Goal: Communication & Community: Answer question/provide support

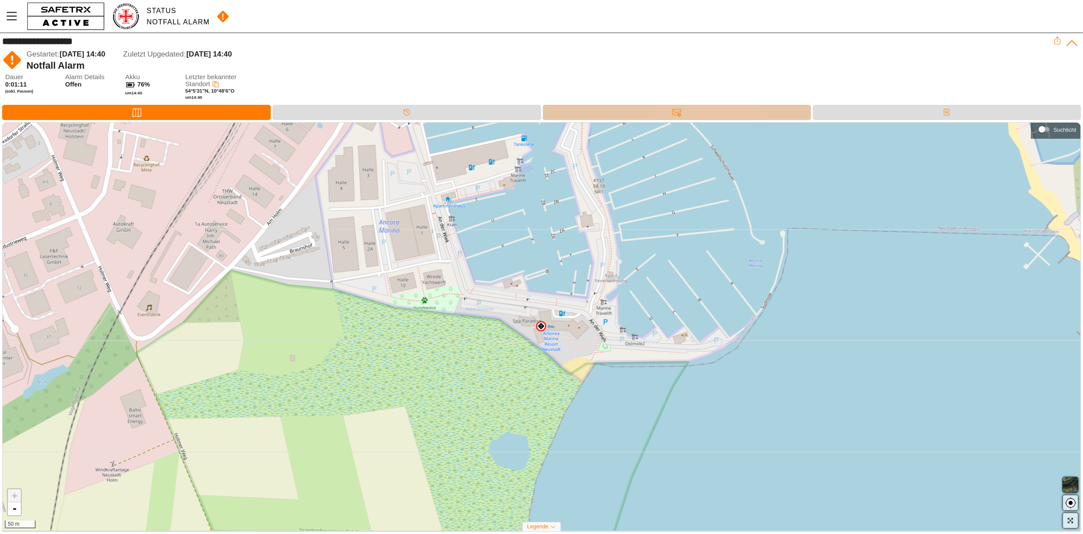
click at [703, 106] on div "Nachrichten" at bounding box center [677, 112] width 268 height 15
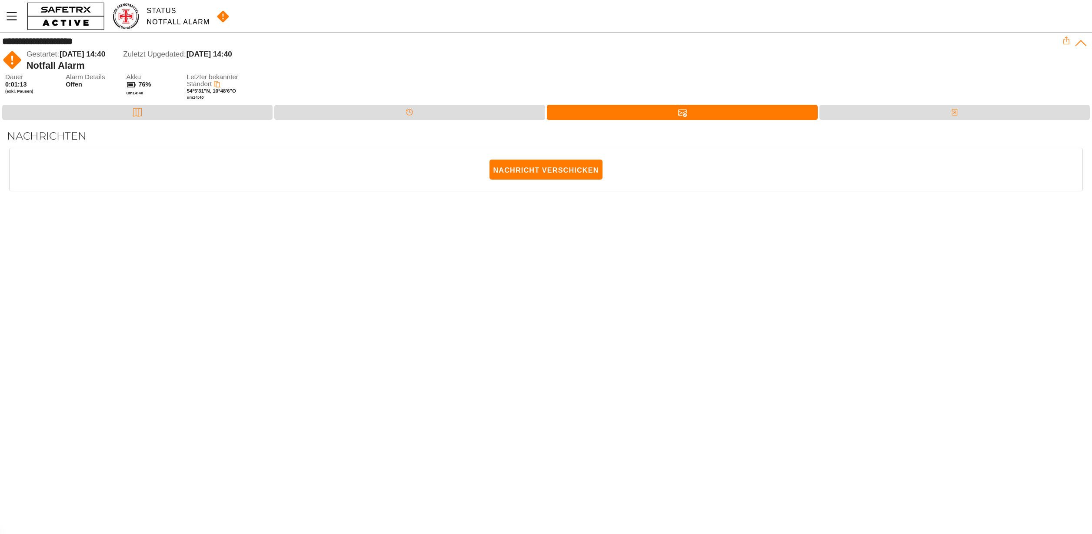
click at [344, 175] on div "Nachricht verschicken" at bounding box center [546, 165] width 1073 height 35
click at [534, 169] on span "Nachricht verschicken" at bounding box center [546, 169] width 106 height 19
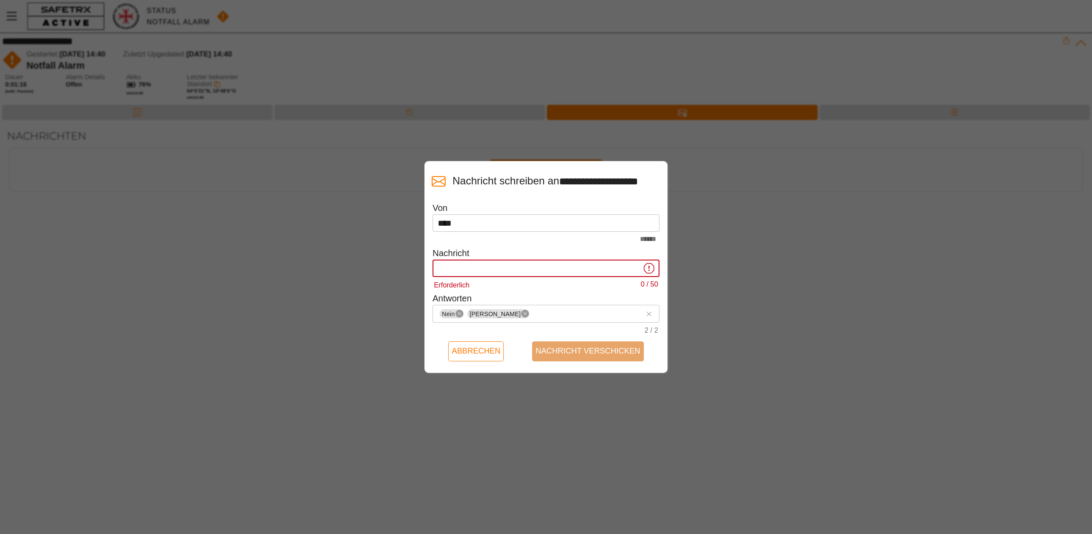
click at [523, 274] on input "Erforderlich 0 / 50" at bounding box center [539, 267] width 203 height 17
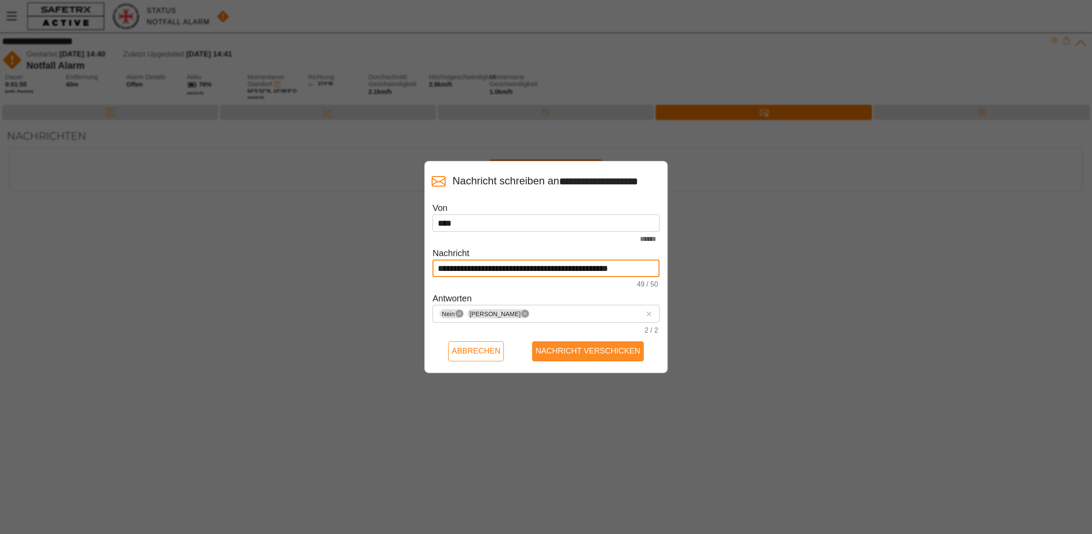
type input "**********"
click at [604, 358] on span "Nachricht verschicken" at bounding box center [587, 350] width 105 height 13
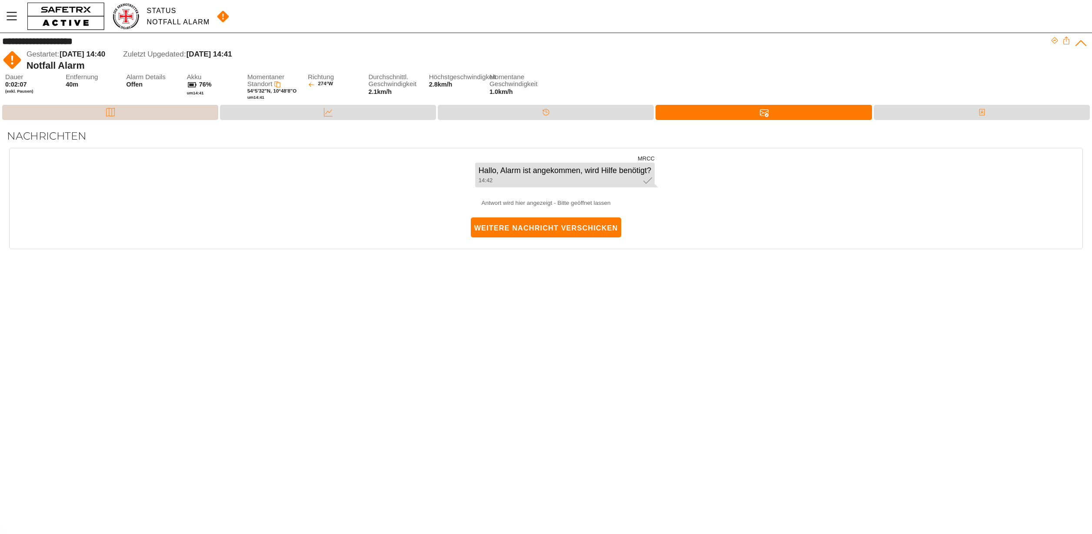
click at [159, 105] on div "Karte" at bounding box center [110, 112] width 216 height 15
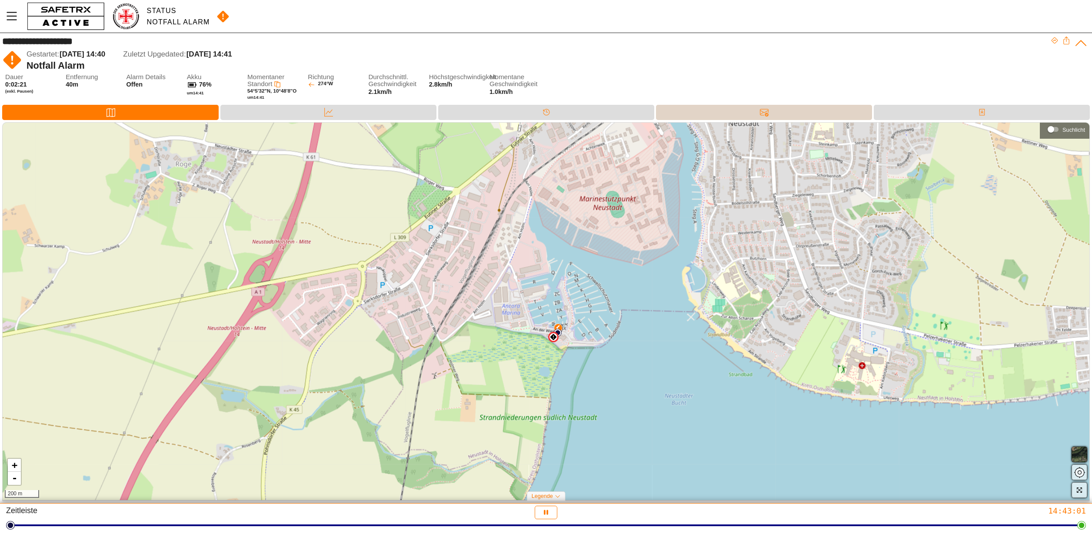
click at [739, 110] on div "Nachrichten" at bounding box center [764, 112] width 216 height 15
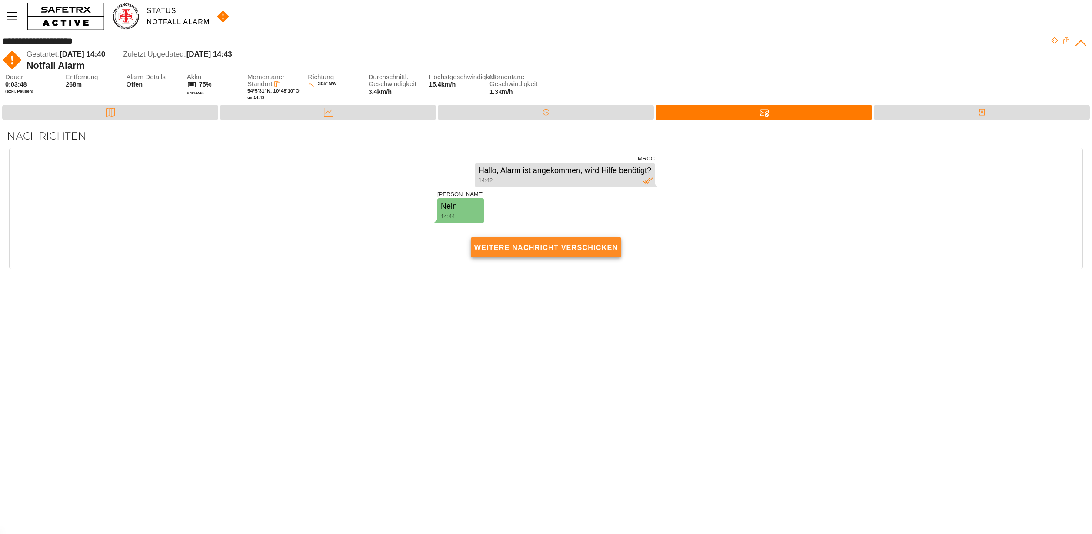
click at [539, 242] on span "Weitere Nachricht verschicken" at bounding box center [546, 247] width 144 height 19
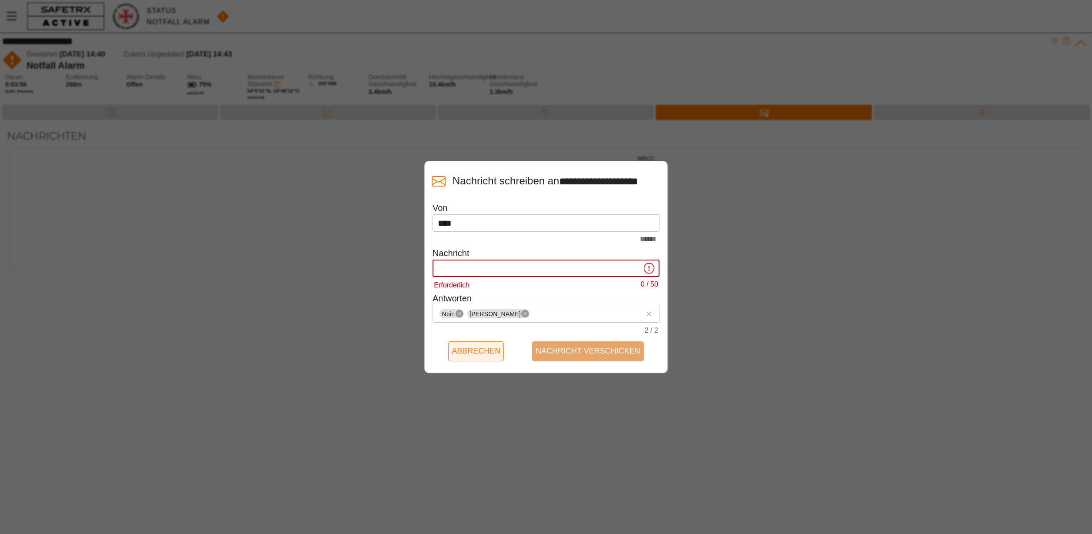
click at [477, 358] on span "Abbrechen" at bounding box center [476, 350] width 49 height 13
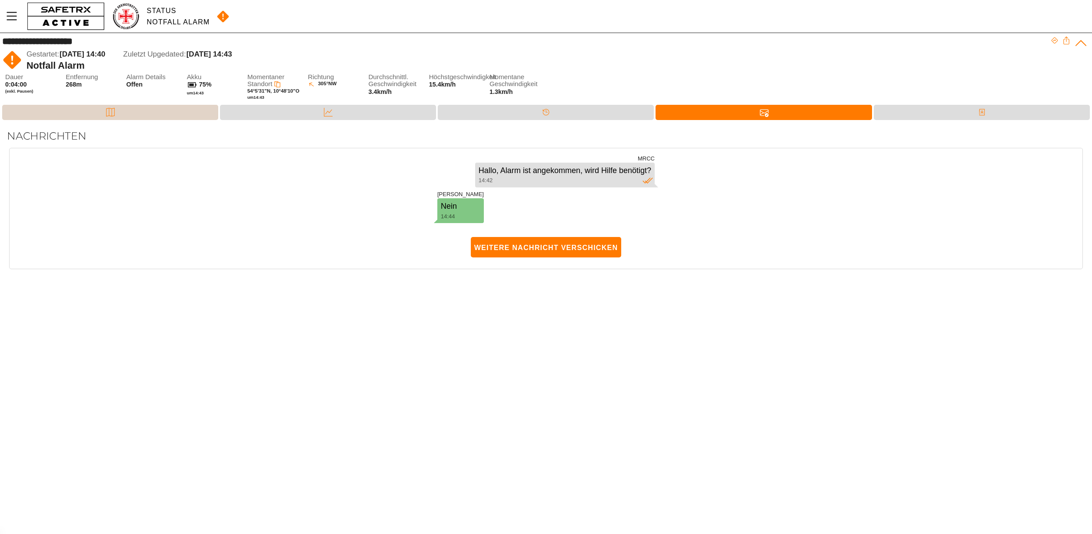
click at [133, 107] on div "Karte" at bounding box center [110, 112] width 216 height 15
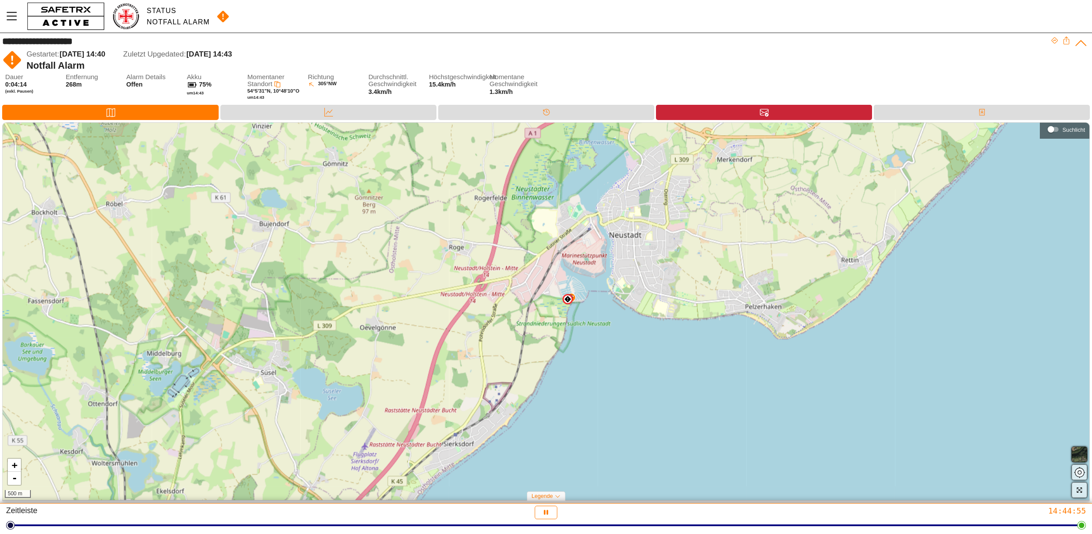
drag, startPoint x: 658, startPoint y: 281, endPoint x: 688, endPoint y: 245, distance: 46.3
click at [688, 245] on div "+ - 500 m" at bounding box center [546, 311] width 1087 height 377
click at [789, 115] on div "Nachrichten" at bounding box center [764, 112] width 216 height 15
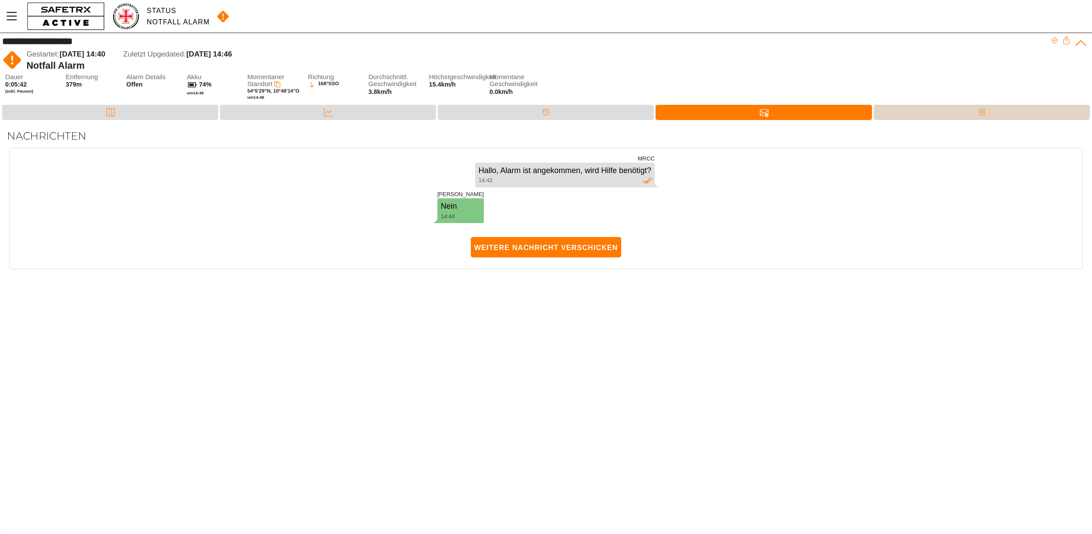
click at [946, 111] on div "Kontakte" at bounding box center [982, 112] width 216 height 15
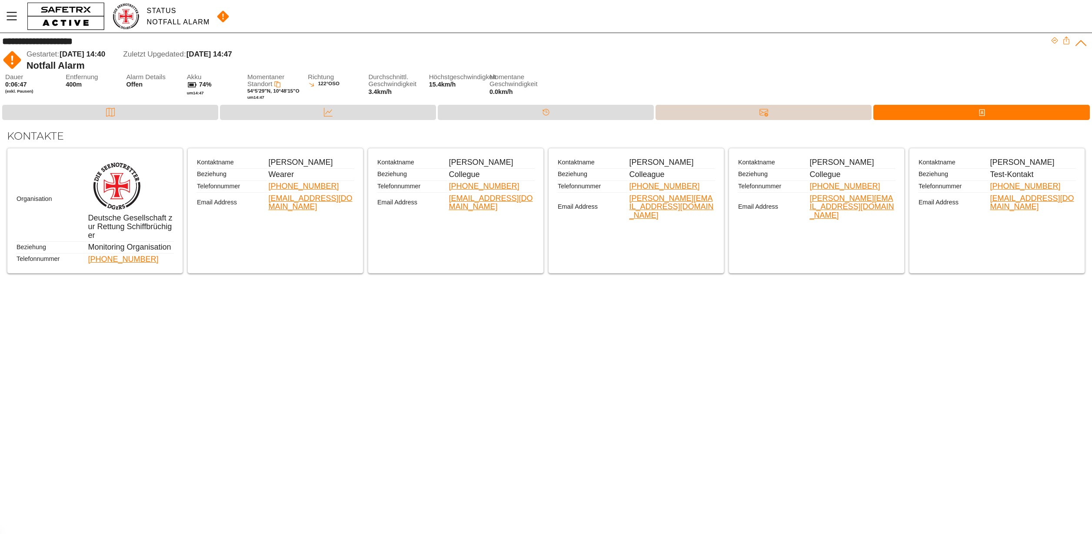
click at [769, 111] on div "Nachrichten" at bounding box center [763, 112] width 17 height 13
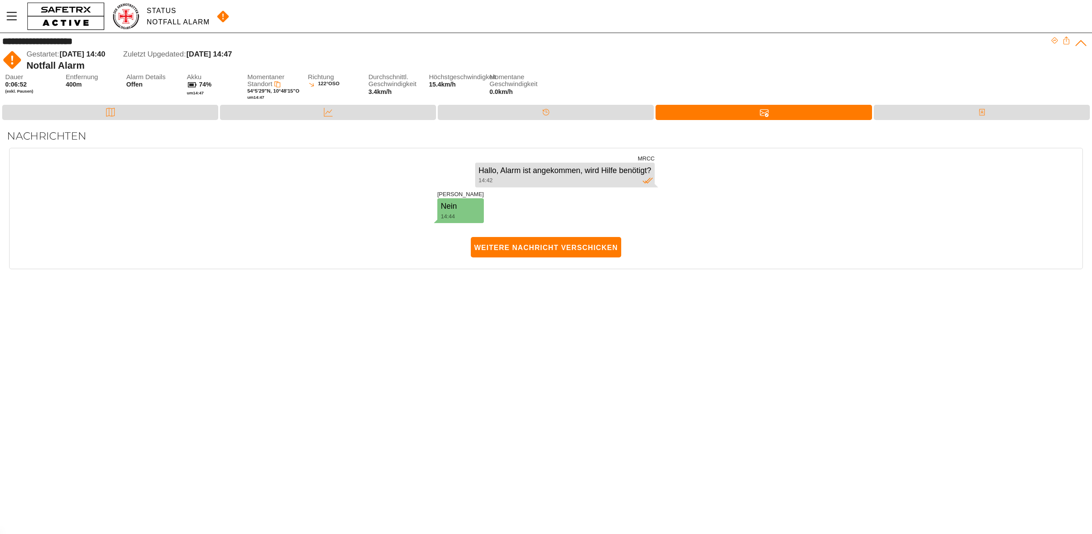
click at [711, 68] on div "Notfall Alarm" at bounding box center [539, 65] width 1024 height 11
click at [362, 113] on div "Daten" at bounding box center [328, 112] width 216 height 15
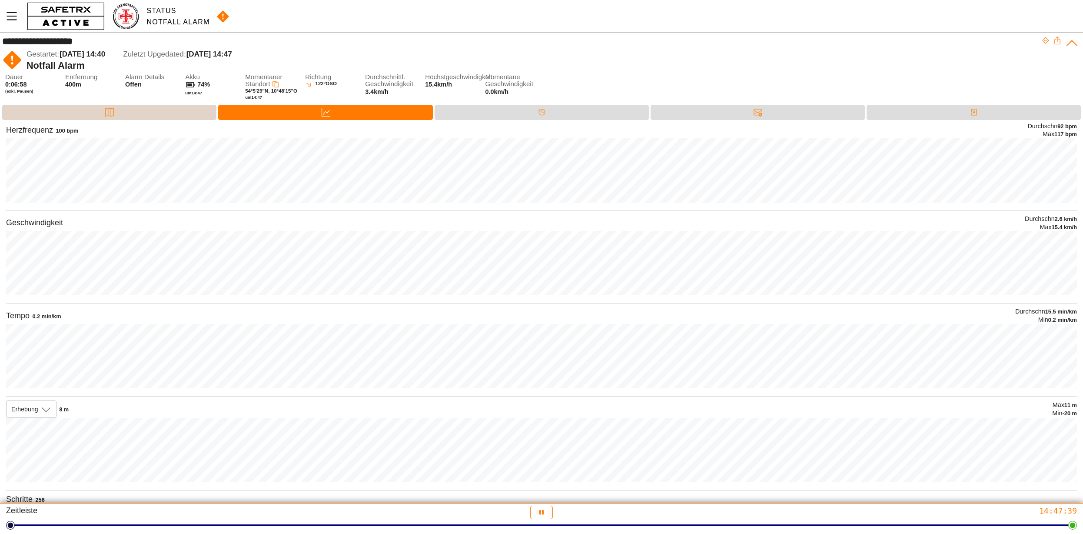
click at [170, 106] on div "Karte" at bounding box center [109, 112] width 214 height 15
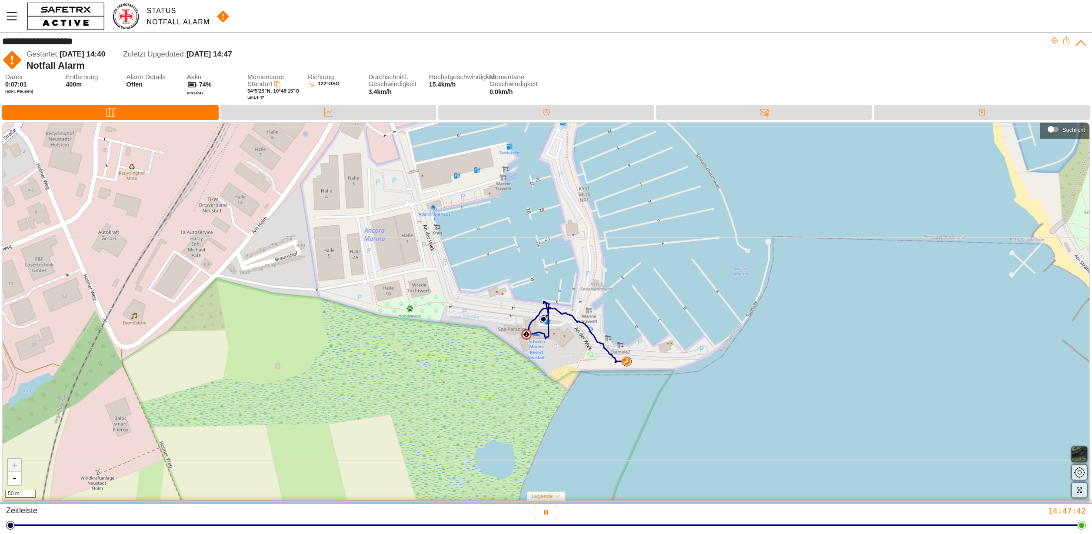
click at [221, 20] on img at bounding box center [223, 16] width 20 height 13
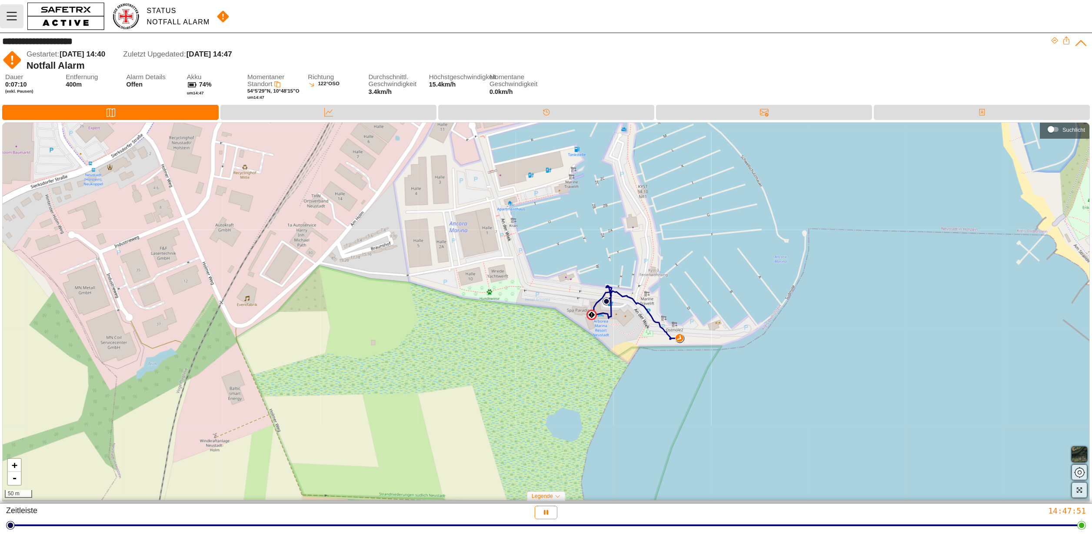
click at [4, 11] on icon "MenÜ" at bounding box center [11, 16] width 15 height 15
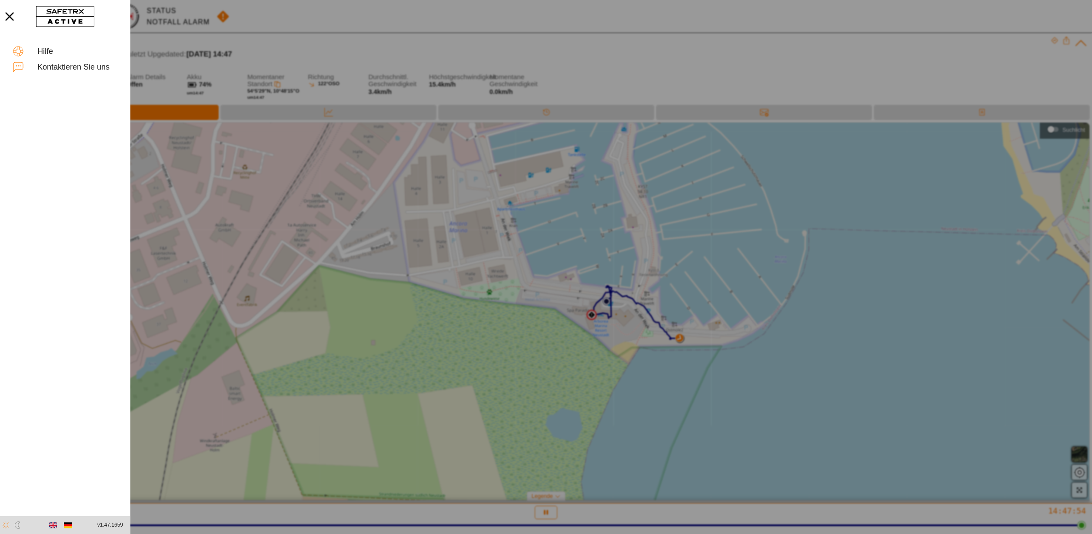
click at [409, 33] on div at bounding box center [546, 267] width 1092 height 534
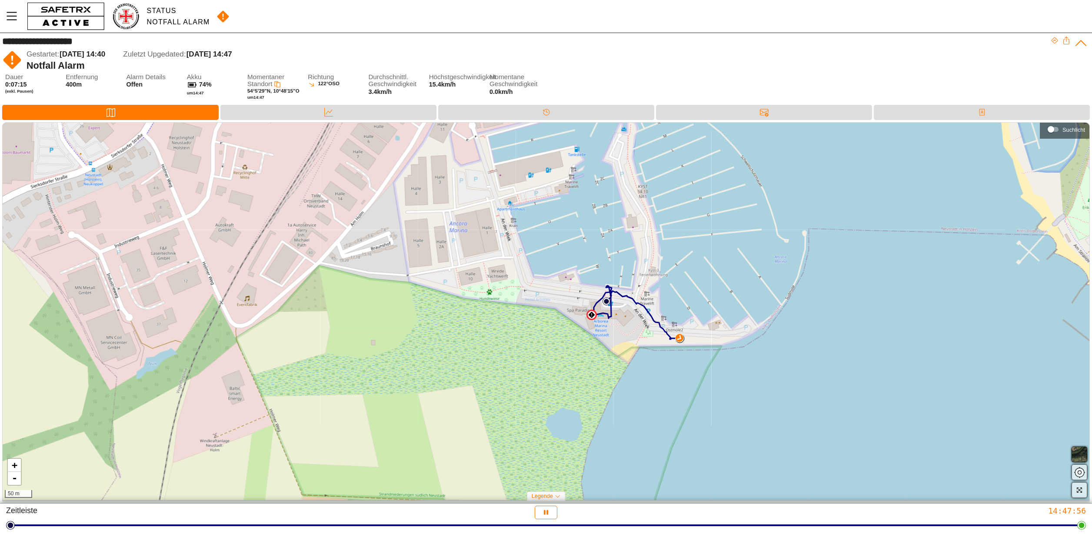
click at [1079, 41] on icon at bounding box center [1080, 43] width 13 height 13
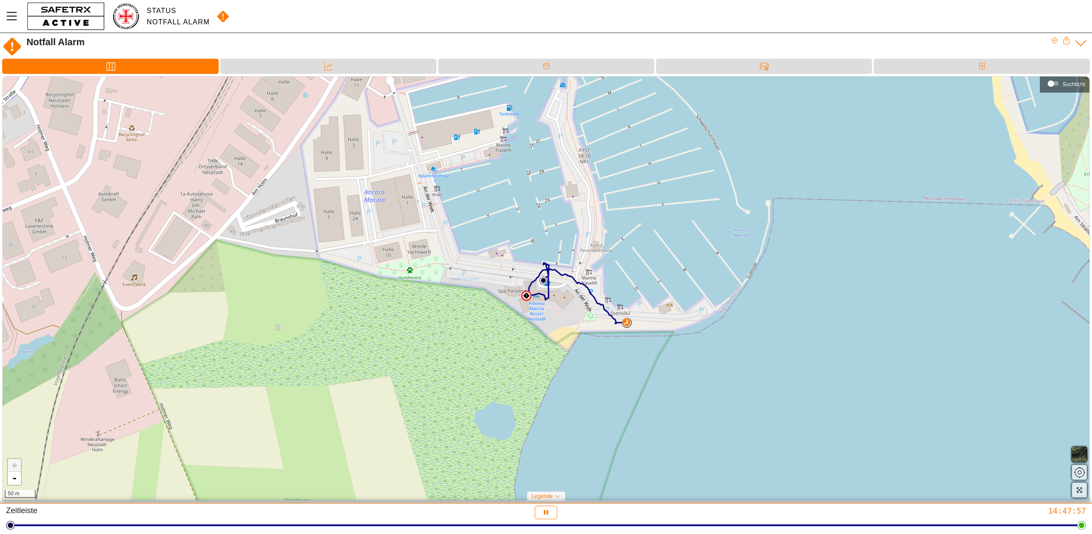
click at [1079, 41] on icon at bounding box center [1080, 43] width 13 height 13
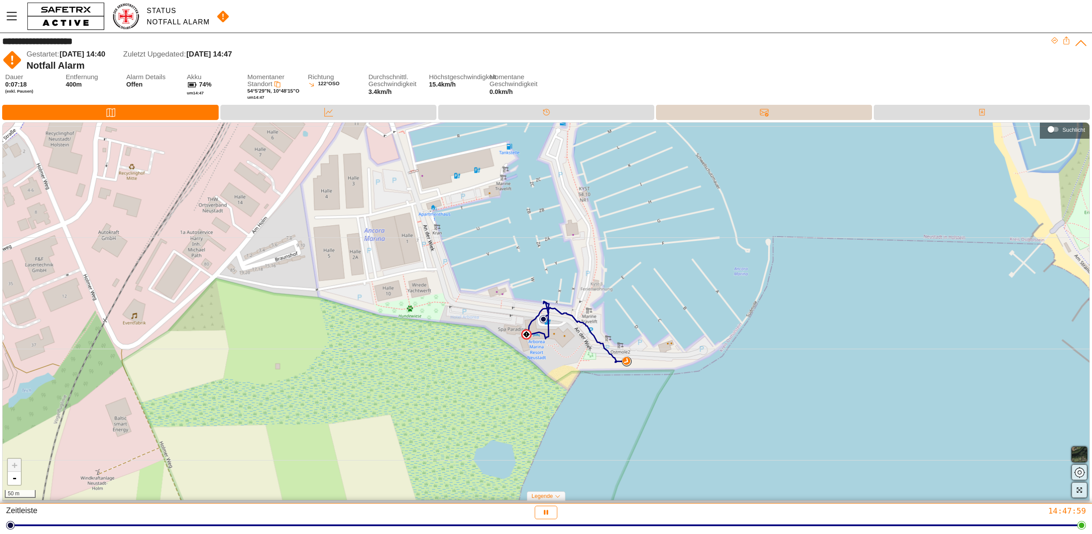
click at [760, 106] on div "Nachrichten" at bounding box center [763, 112] width 17 height 13
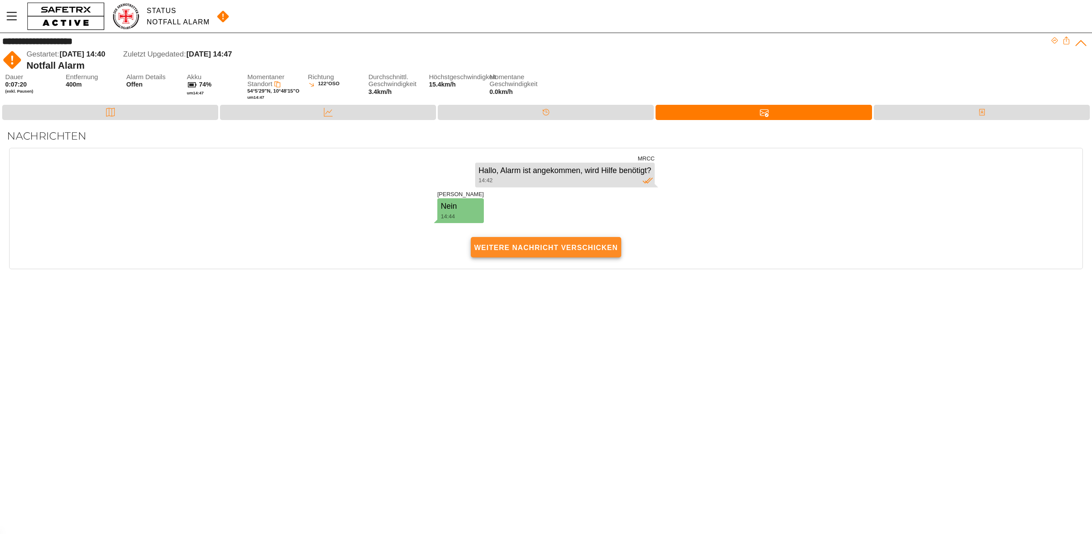
click at [563, 246] on span "Weitere Nachricht verschicken" at bounding box center [546, 247] width 144 height 19
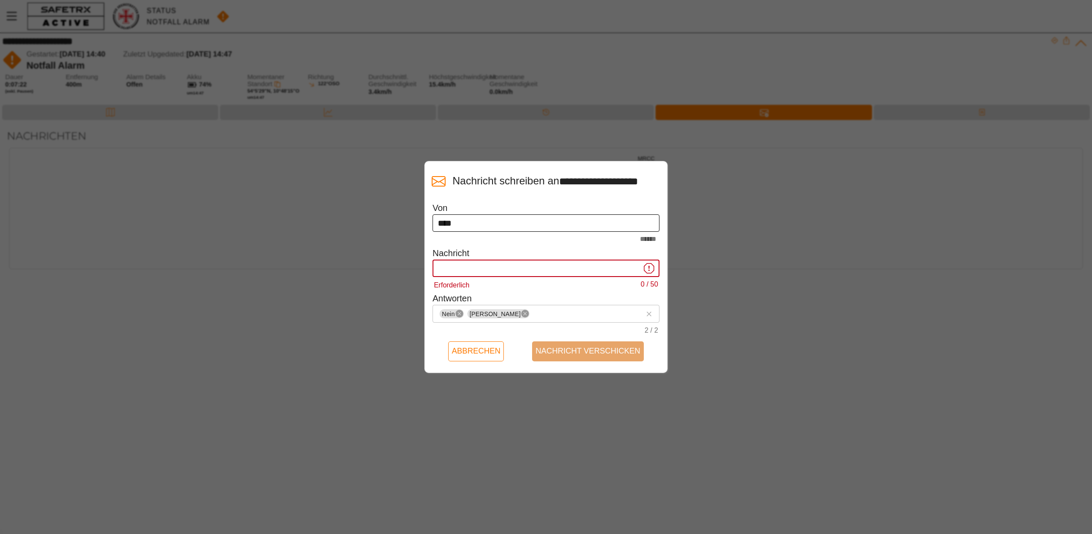
click at [572, 227] on input "****" at bounding box center [546, 222] width 216 height 17
click at [646, 273] on icon at bounding box center [649, 268] width 10 height 10
click at [641, 276] on input "Erforderlich 0 / 50" at bounding box center [539, 267] width 203 height 17
click at [477, 358] on span "Abbrechen" at bounding box center [476, 350] width 49 height 13
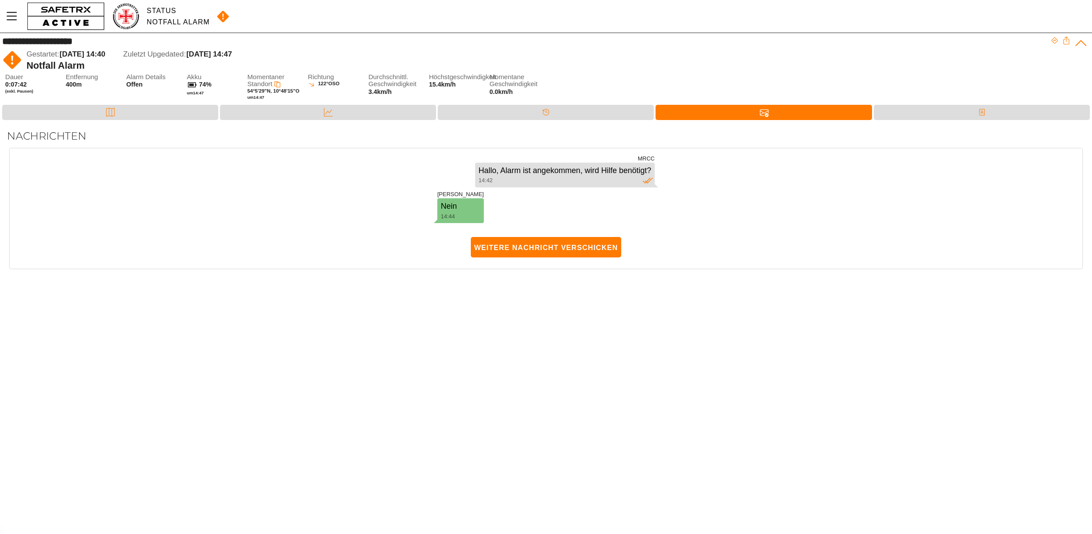
click at [9, 63] on img at bounding box center [12, 60] width 20 height 20
click at [1066, 41] on icon at bounding box center [1065, 39] width 3 height 5
click at [171, 116] on div "Karte" at bounding box center [110, 112] width 216 height 15
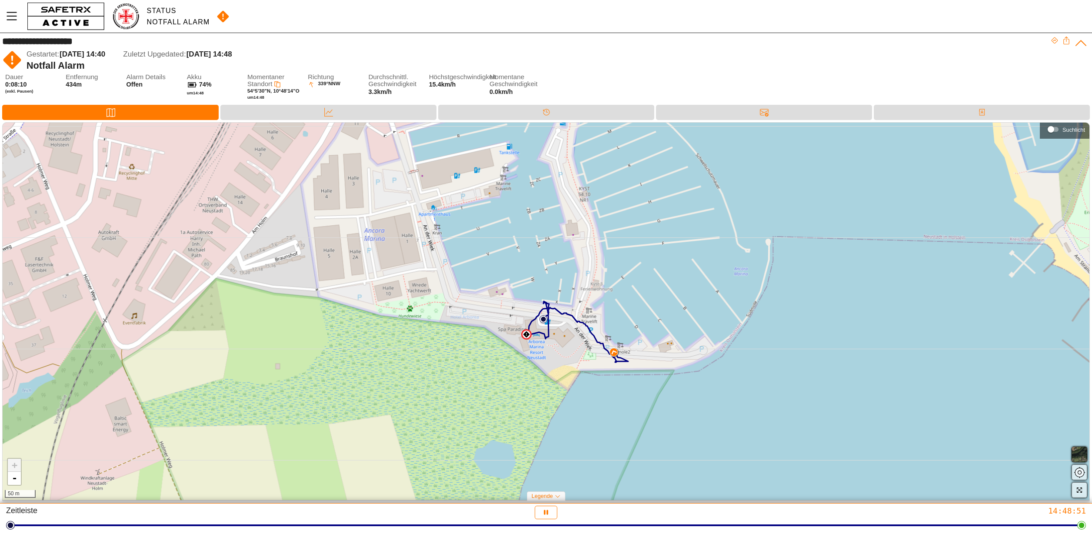
click at [525, 338] on div at bounding box center [526, 334] width 10 height 10
click at [613, 351] on img at bounding box center [614, 352] width 8 height 8
click at [543, 320] on img at bounding box center [543, 319] width 8 height 8
drag, startPoint x: 320, startPoint y: 106, endPoint x: 369, endPoint y: 121, distance: 50.7
click at [320, 106] on div "Daten" at bounding box center [328, 112] width 17 height 13
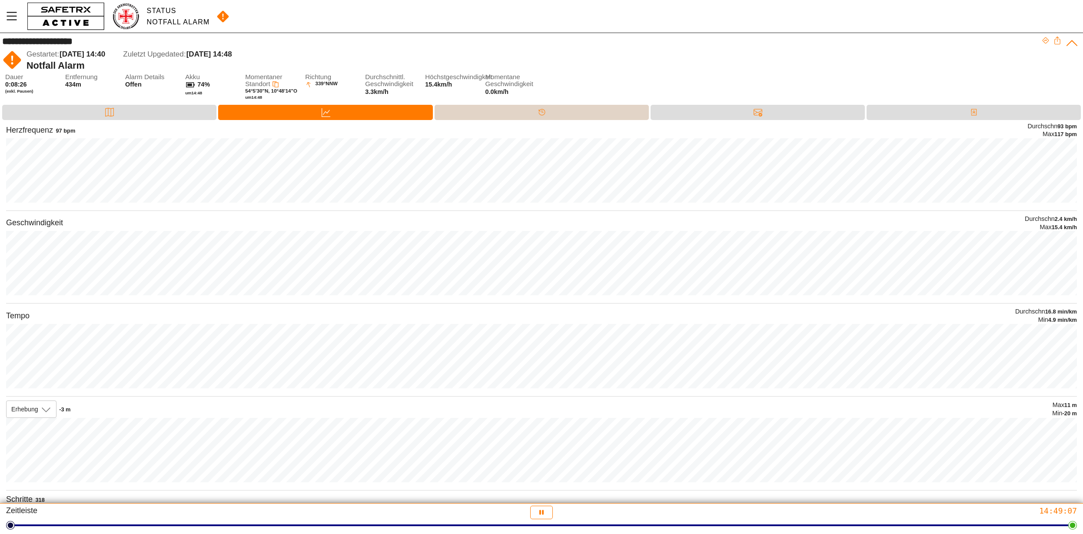
click at [590, 108] on div "Timeline" at bounding box center [542, 112] width 214 height 15
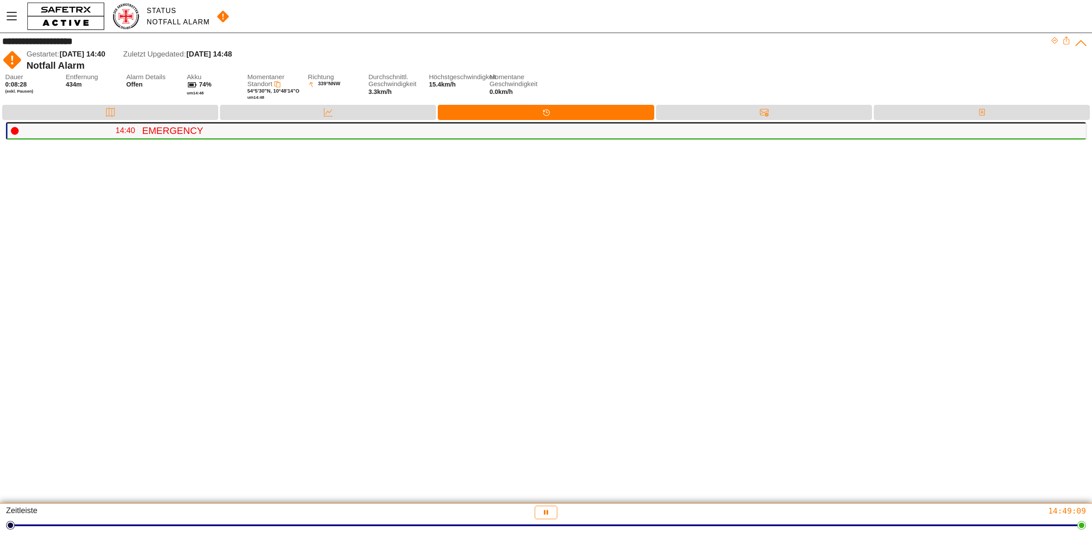
click at [555, 126] on h4 "Emergency" at bounding box center [610, 130] width 937 height 11
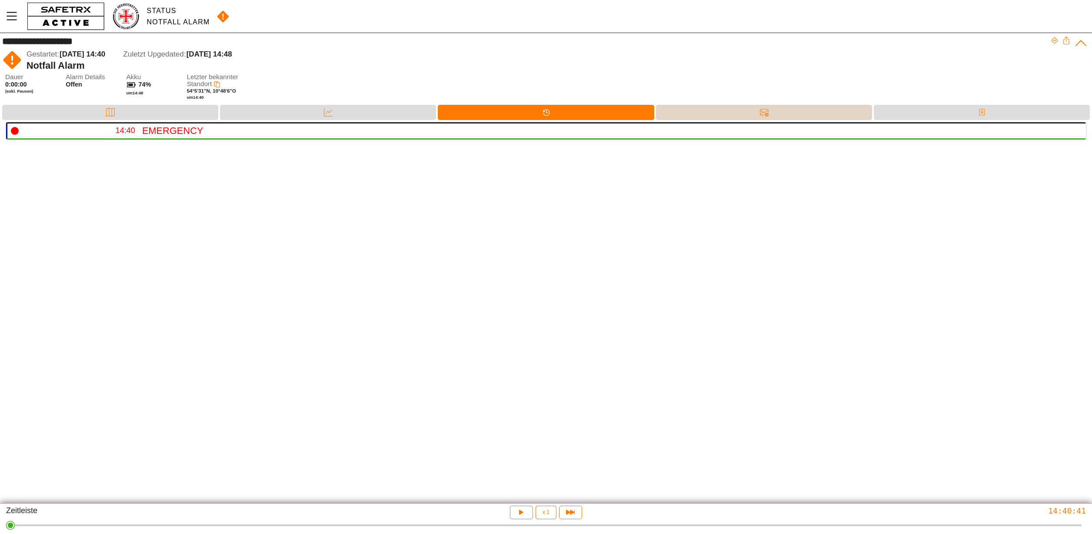
click at [736, 113] on div "Nachrichten" at bounding box center [764, 112] width 216 height 15
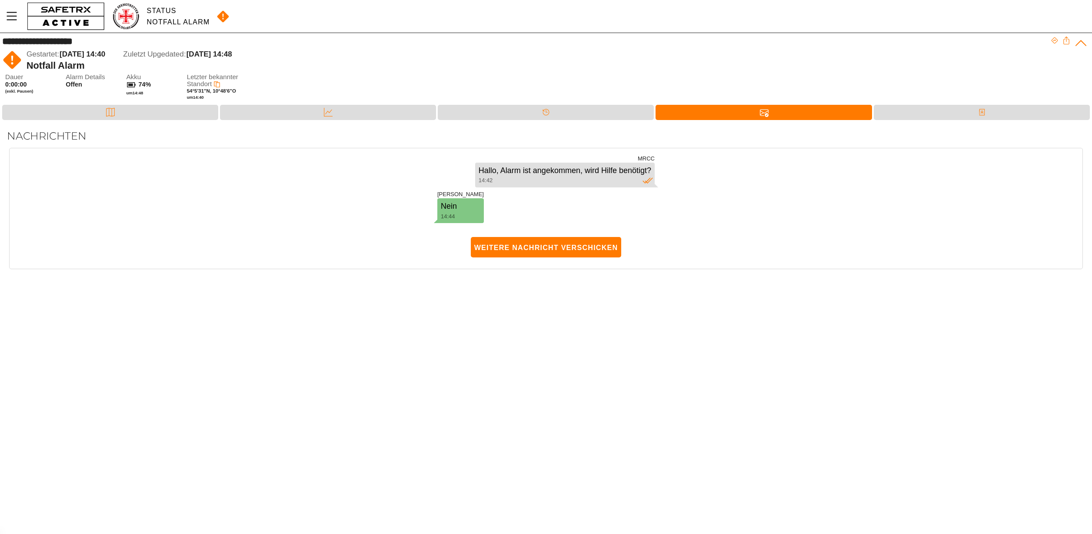
click at [727, 198] on div "MRCC [PERSON_NAME], Alarm ist angekommen, wird Hilfe benötigt? 14:42 [PERSON_NA…" at bounding box center [546, 191] width 1073 height 86
click at [927, 110] on div "Kontakte" at bounding box center [982, 112] width 216 height 15
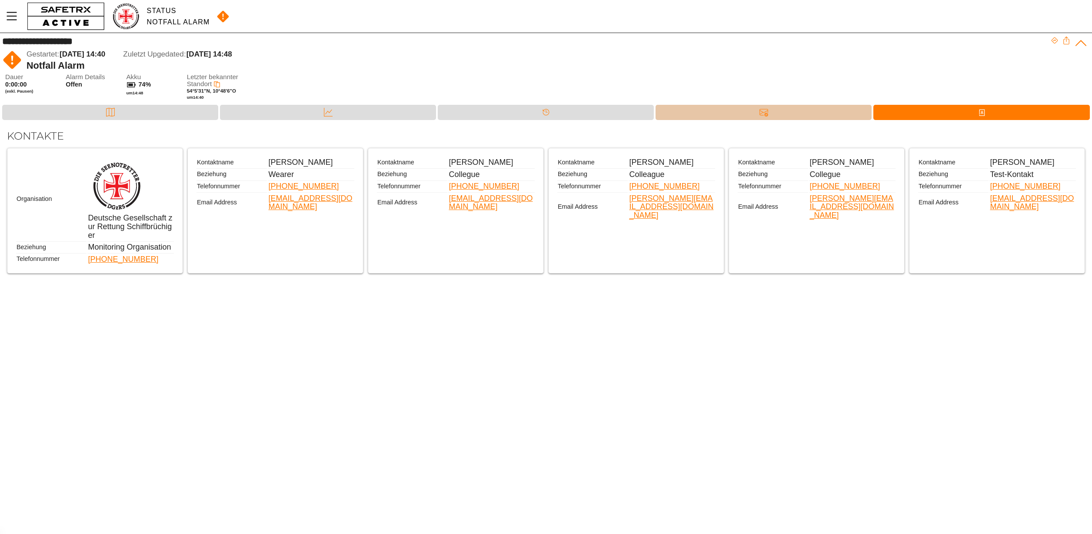
click at [765, 110] on icon at bounding box center [763, 112] width 9 height 9
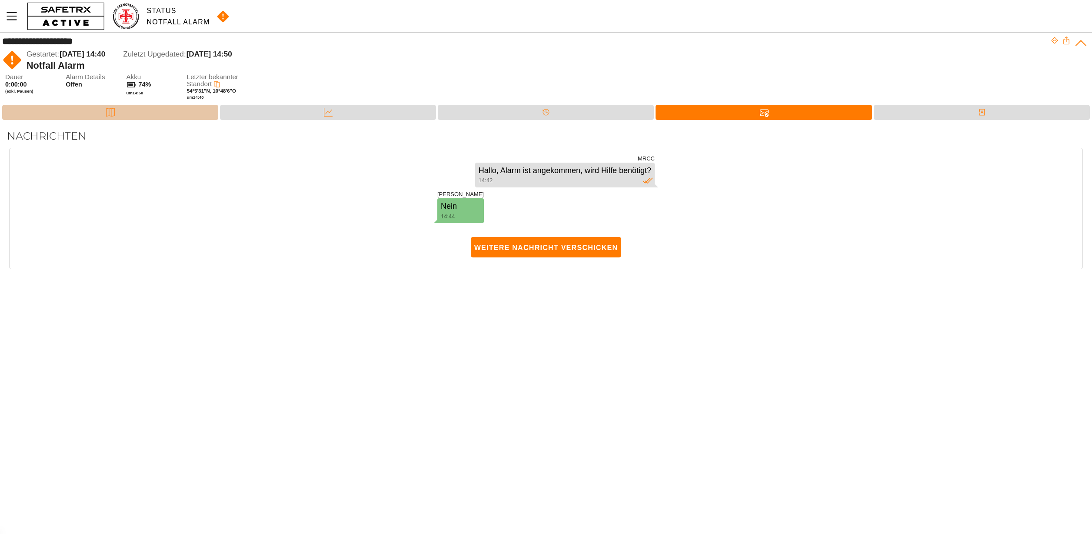
click at [198, 105] on div "Karte" at bounding box center [110, 112] width 216 height 15
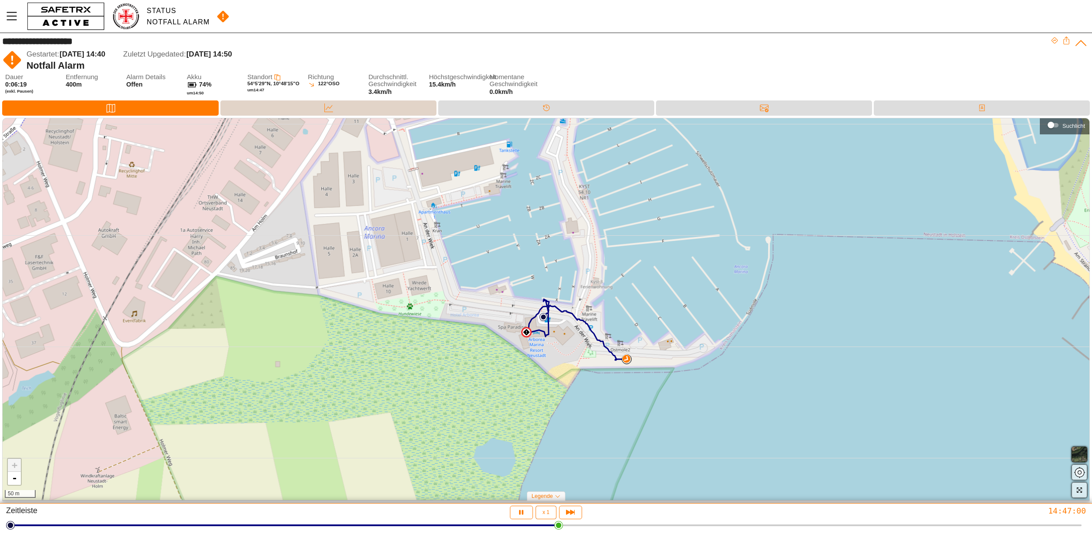
click at [368, 110] on div "Daten" at bounding box center [328, 107] width 216 height 15
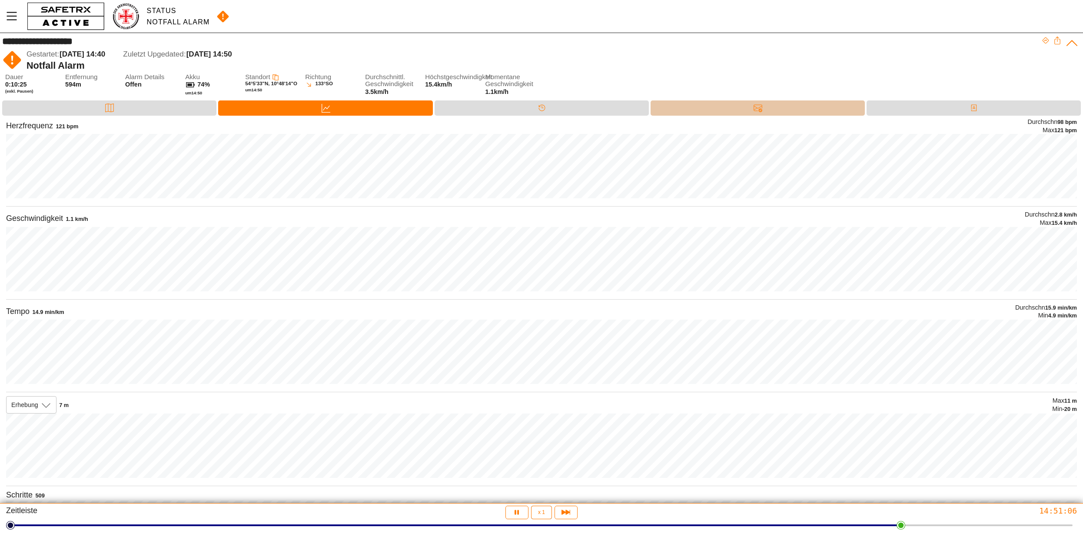
click at [715, 108] on div "Nachrichten" at bounding box center [758, 107] width 214 height 15
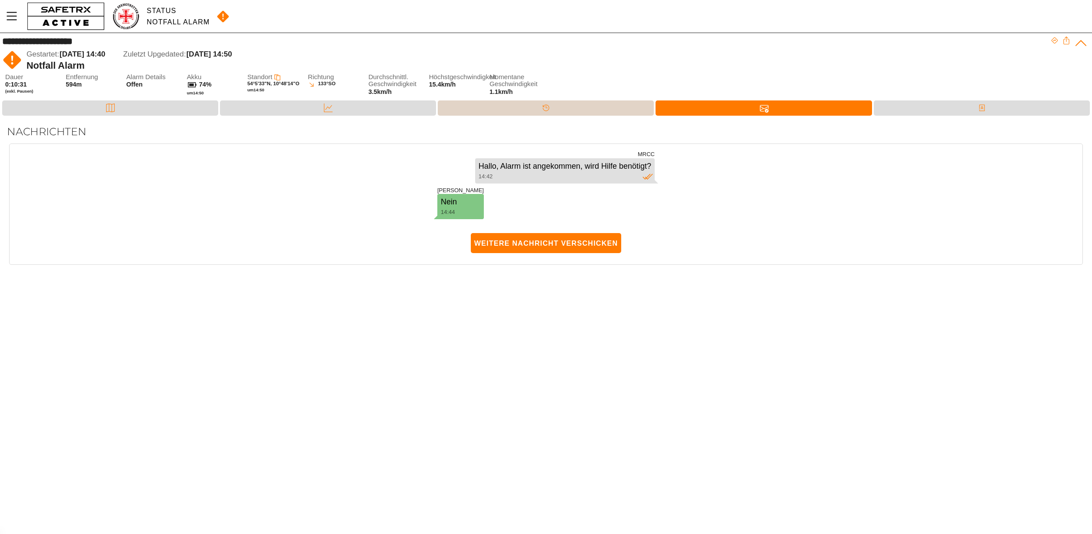
click at [584, 110] on div "Timeline" at bounding box center [546, 107] width 216 height 15
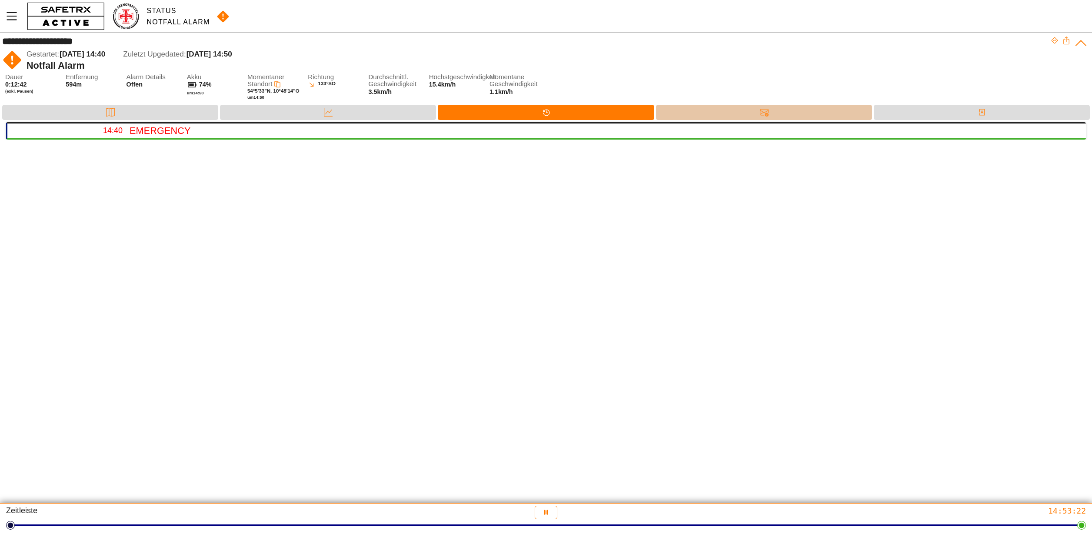
click at [715, 112] on div "Nachrichten" at bounding box center [764, 112] width 216 height 15
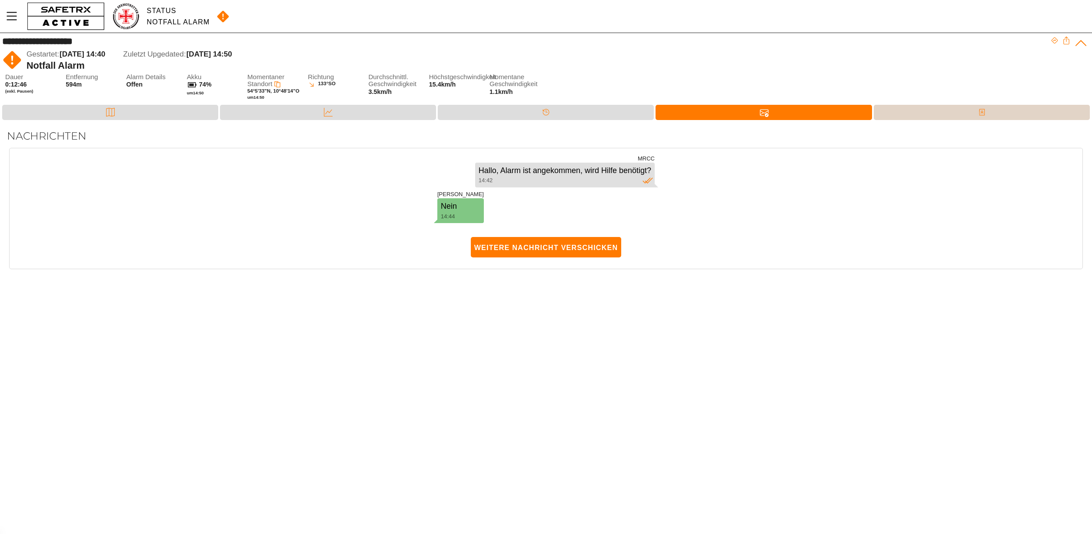
click at [907, 111] on div "Kontakte" at bounding box center [982, 112] width 216 height 15
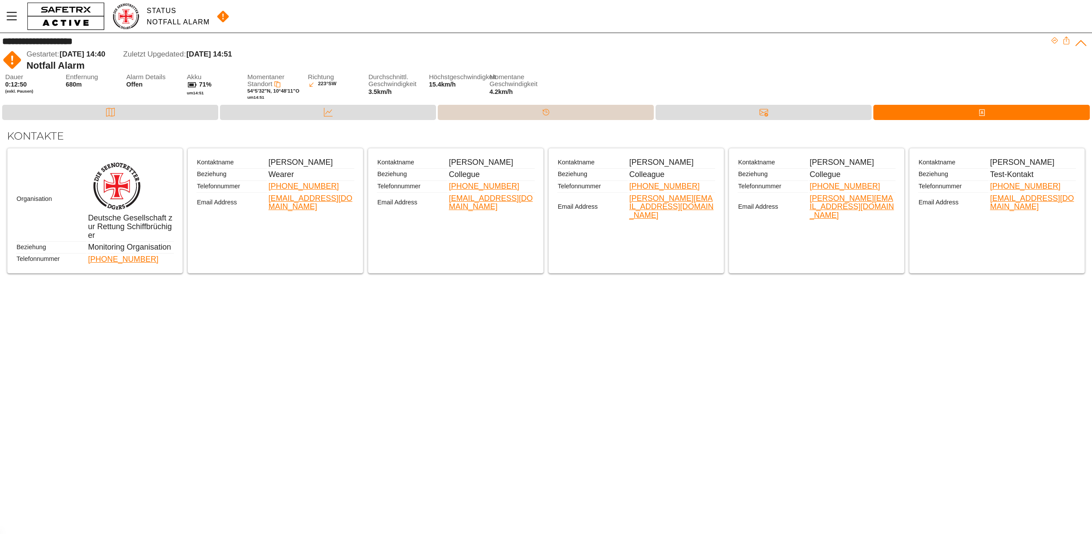
click at [540, 110] on div "Timeline" at bounding box center [545, 112] width 17 height 13
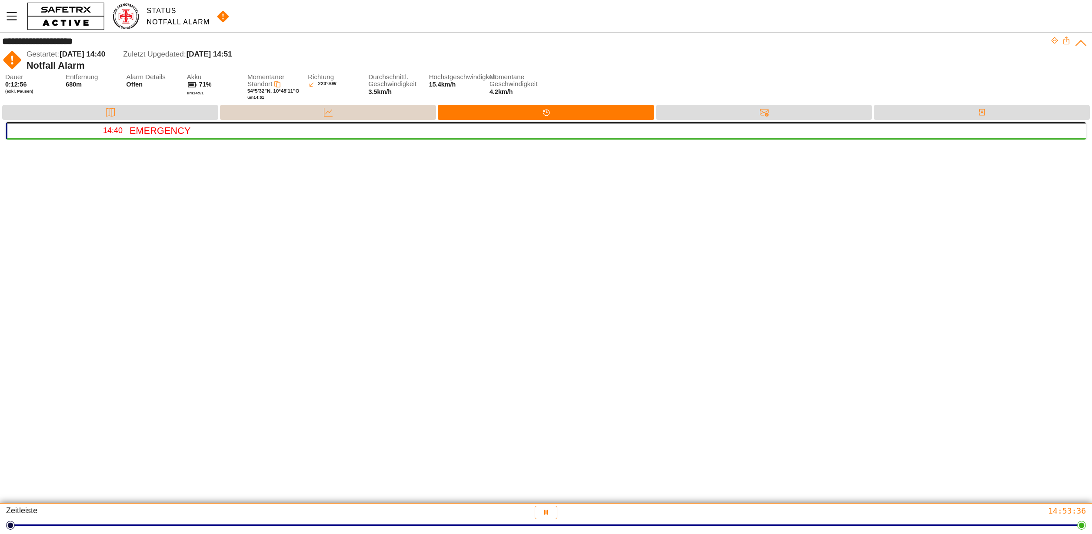
click at [353, 105] on div "Daten" at bounding box center [328, 112] width 216 height 15
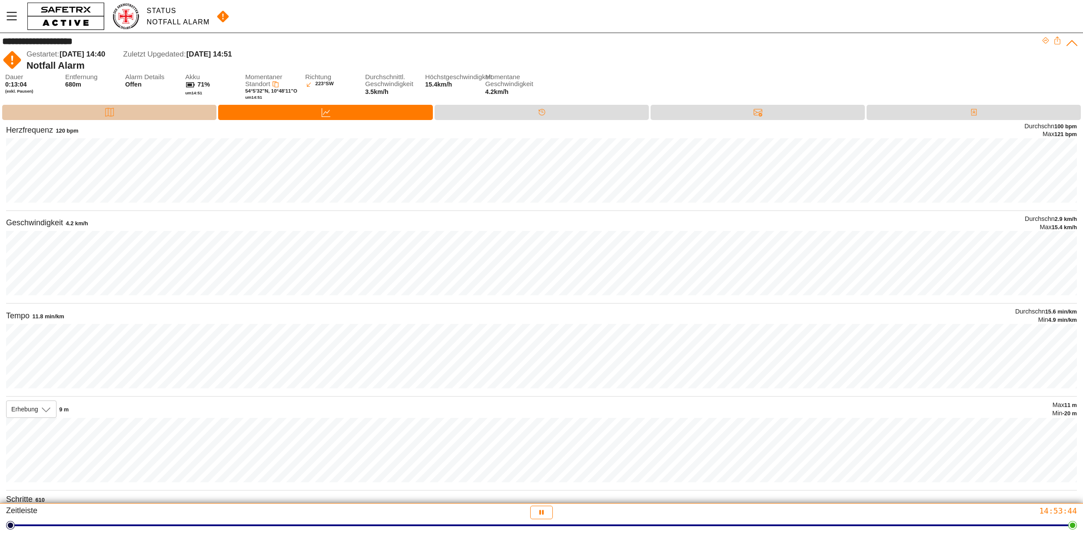
click at [141, 110] on div "Karte" at bounding box center [109, 112] width 214 height 15
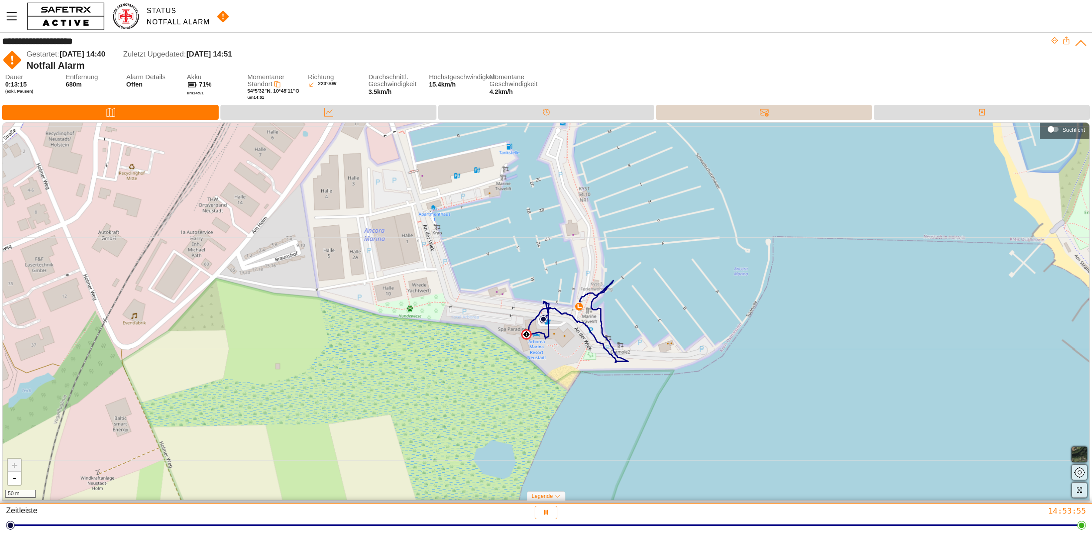
click at [795, 112] on div "Nachrichten" at bounding box center [764, 112] width 216 height 15
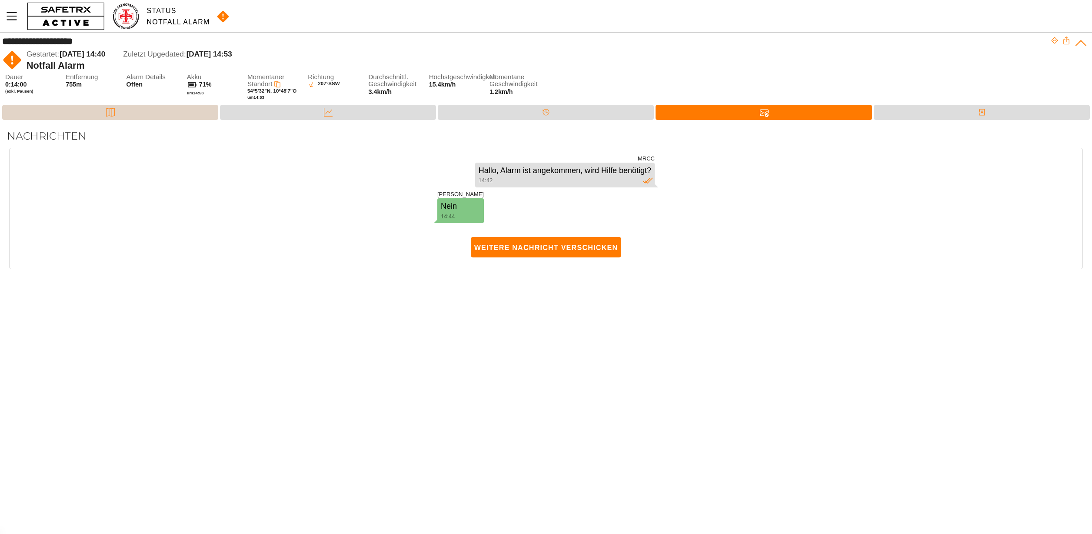
click at [145, 106] on div "Karte" at bounding box center [110, 112] width 216 height 15
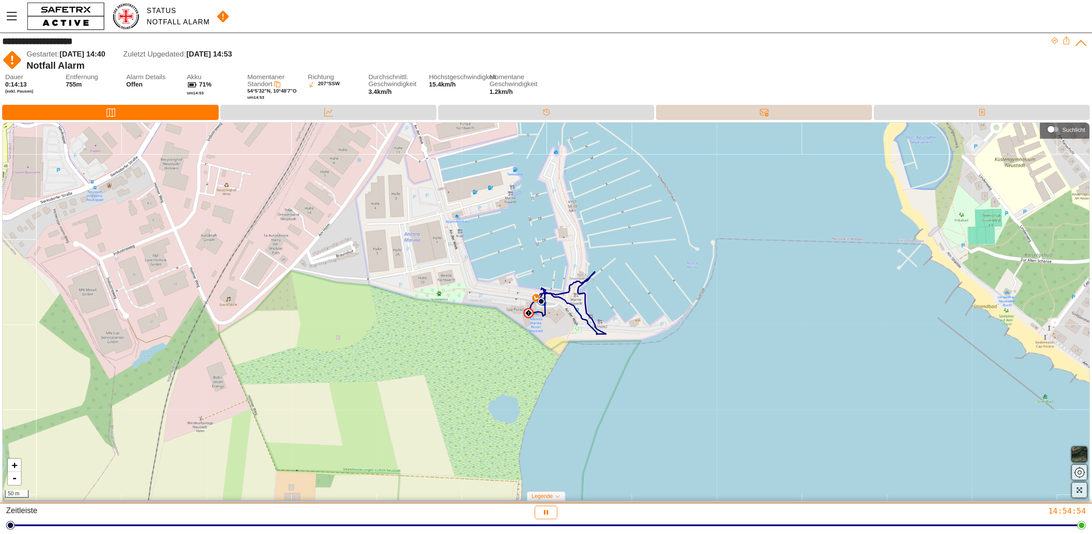
click at [752, 116] on div "Nachrichten" at bounding box center [764, 112] width 216 height 15
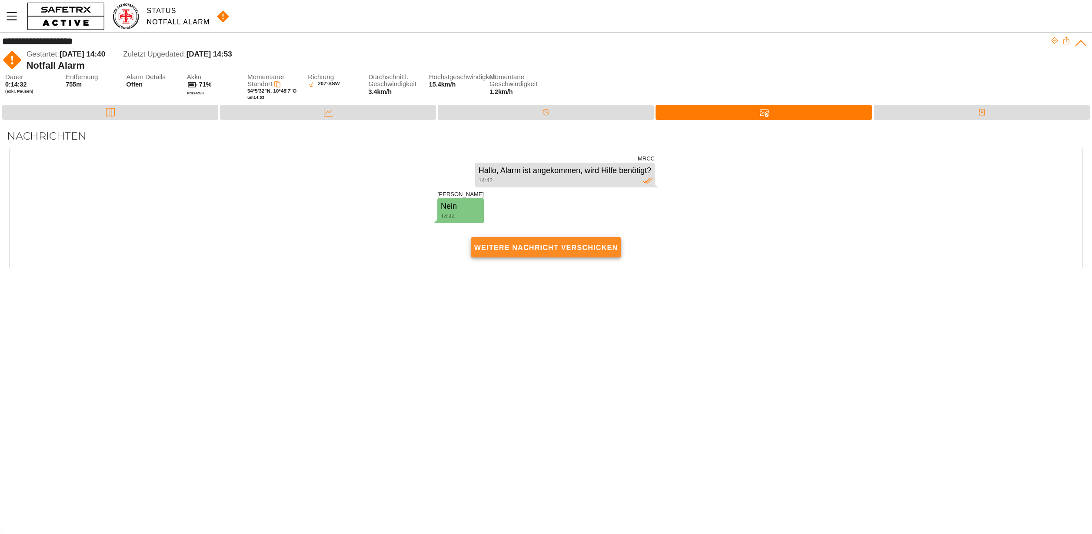
click at [570, 244] on span "Weitere Nachricht verschicken" at bounding box center [546, 247] width 144 height 19
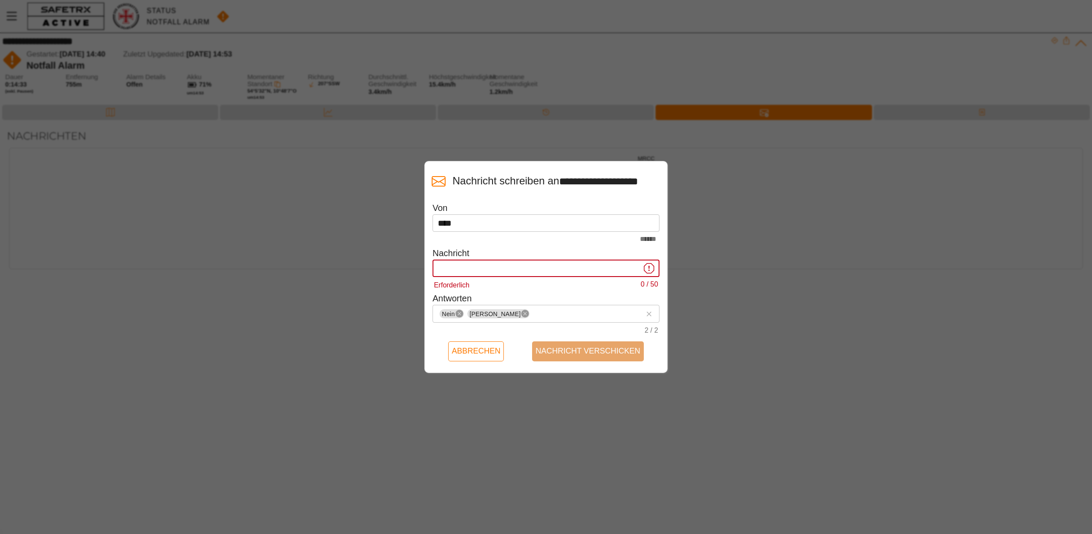
click at [562, 277] on input "Erforderlich 0 / 50" at bounding box center [539, 267] width 203 height 17
click at [531, 319] on input "Nein Ja 2 / 2" at bounding box center [586, 314] width 110 height 10
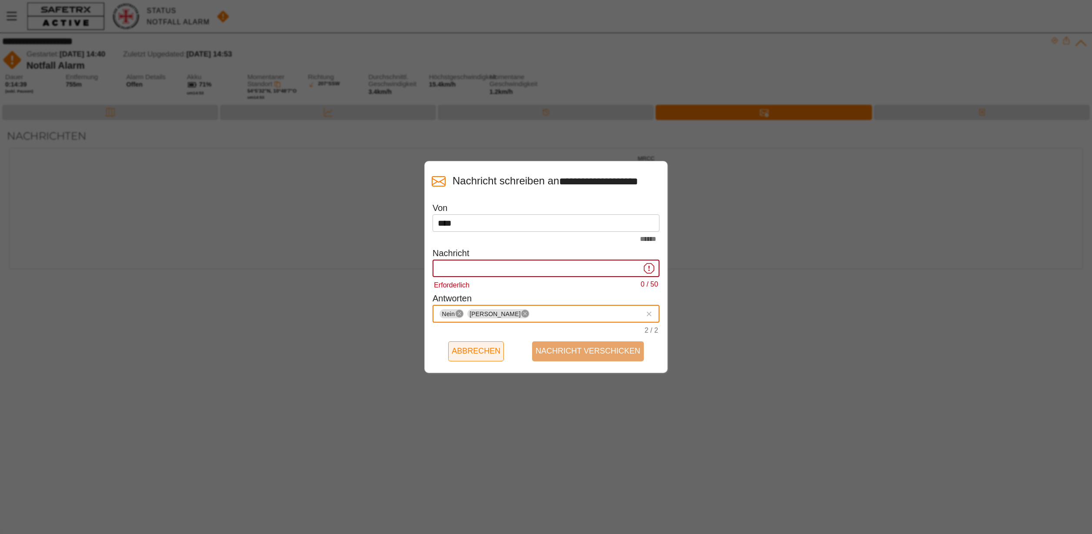
click at [484, 356] on span "Abbrechen" at bounding box center [476, 350] width 49 height 13
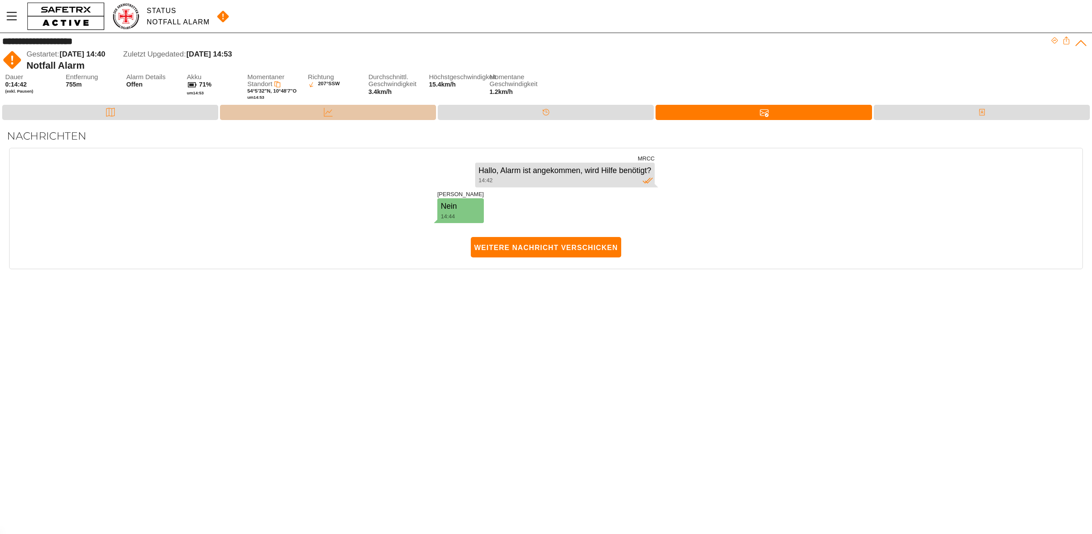
click at [322, 110] on div "Daten" at bounding box center [327, 112] width 17 height 13
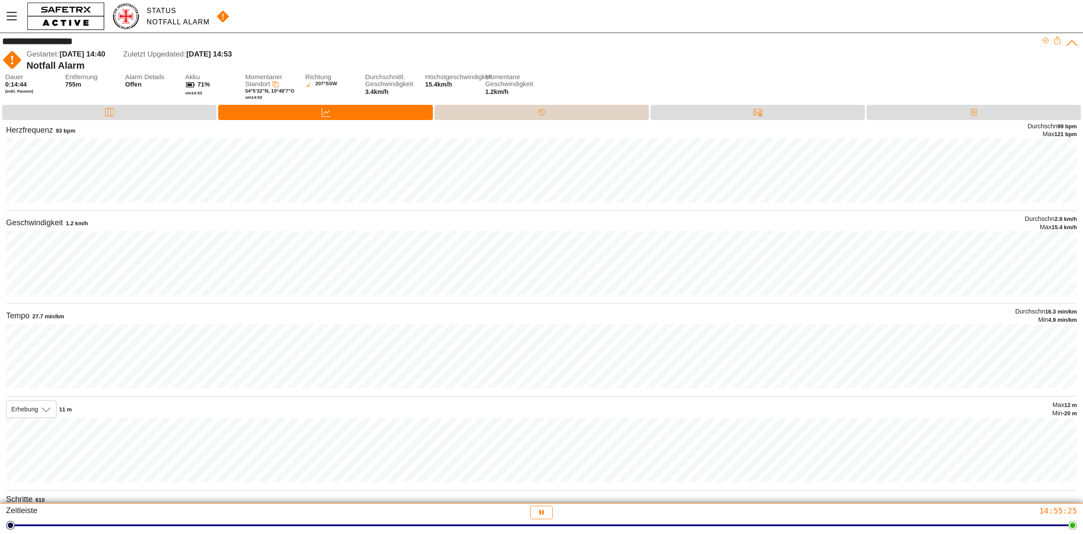
click at [555, 111] on div "Timeline" at bounding box center [542, 112] width 214 height 15
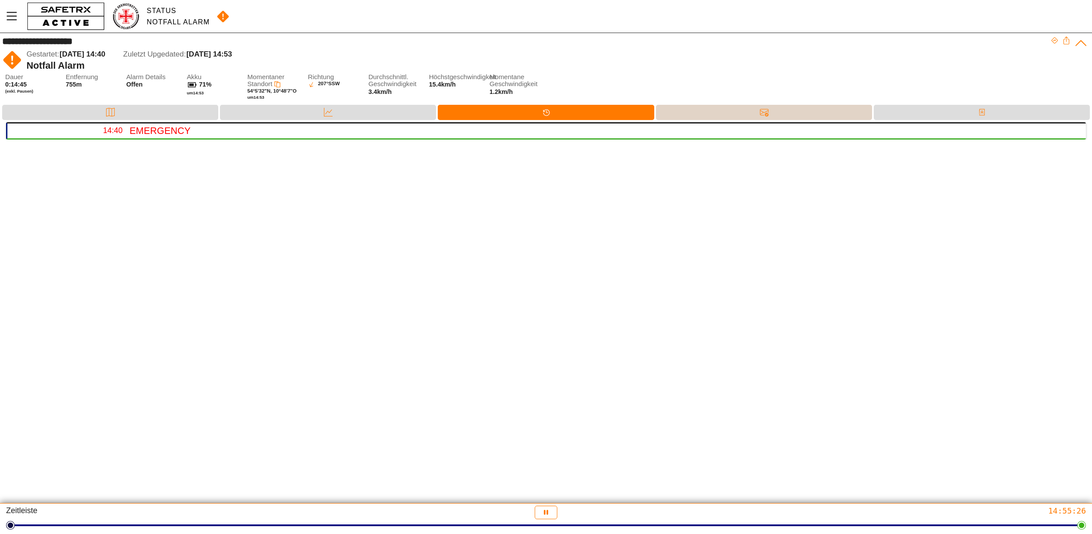
click at [830, 106] on div "Nachrichten" at bounding box center [764, 112] width 216 height 15
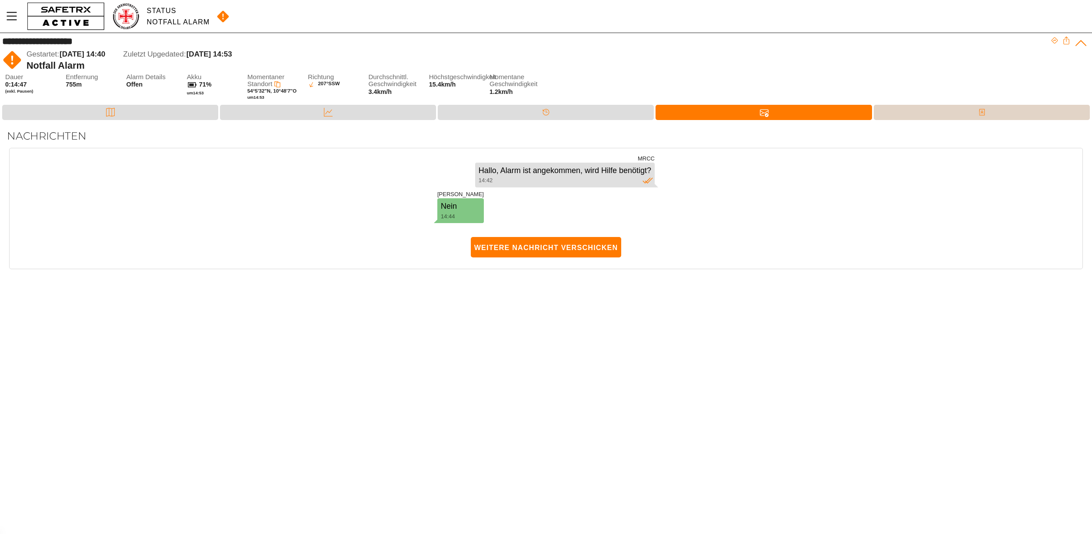
click at [954, 110] on div "Kontakte" at bounding box center [982, 112] width 216 height 15
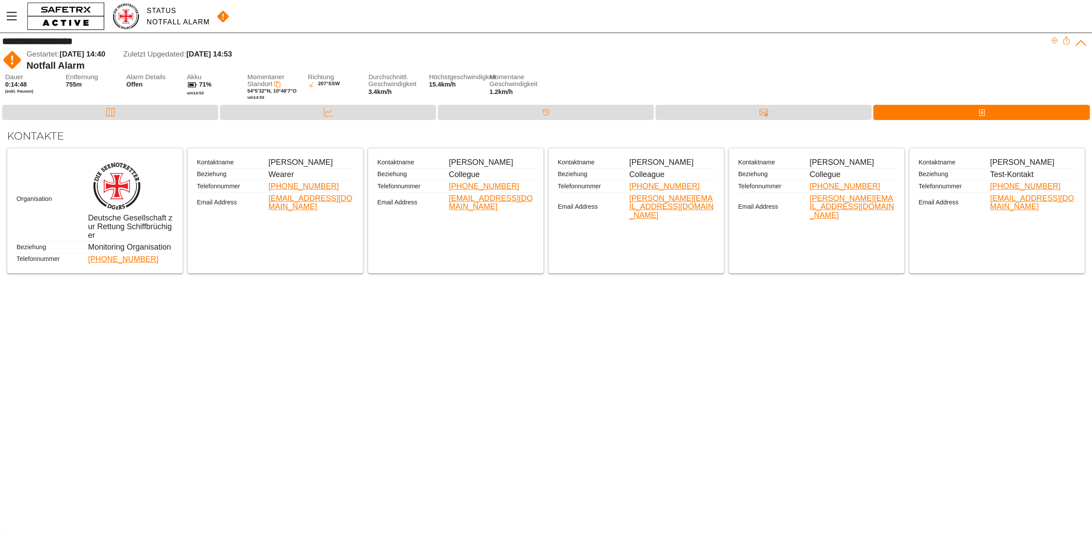
click at [1054, 39] on icon at bounding box center [1054, 41] width 8 height 8
click at [755, 110] on div "Nachrichten" at bounding box center [763, 112] width 17 height 13
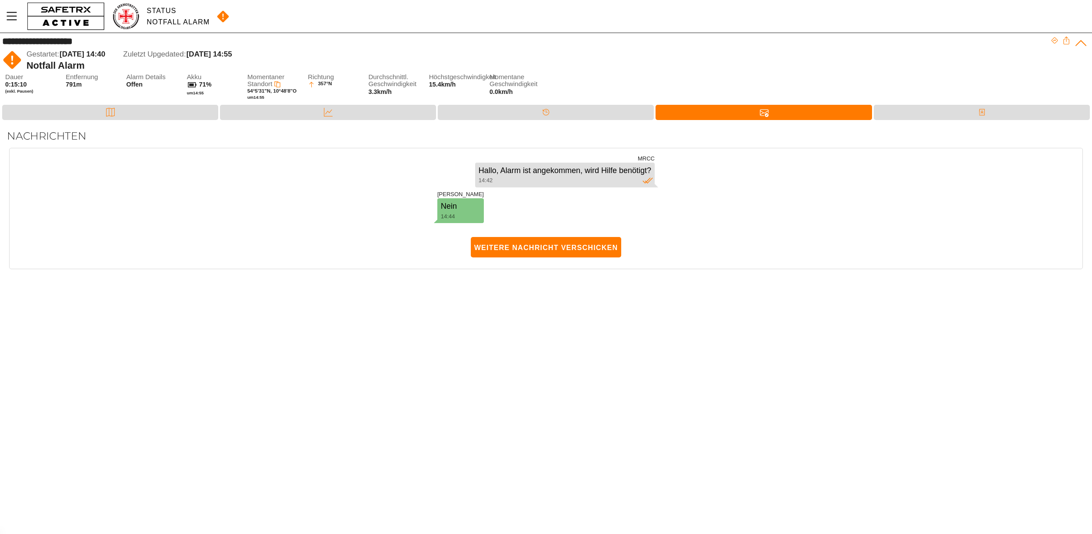
click at [8, 57] on img at bounding box center [12, 60] width 20 height 20
